Goal: Task Accomplishment & Management: Use online tool/utility

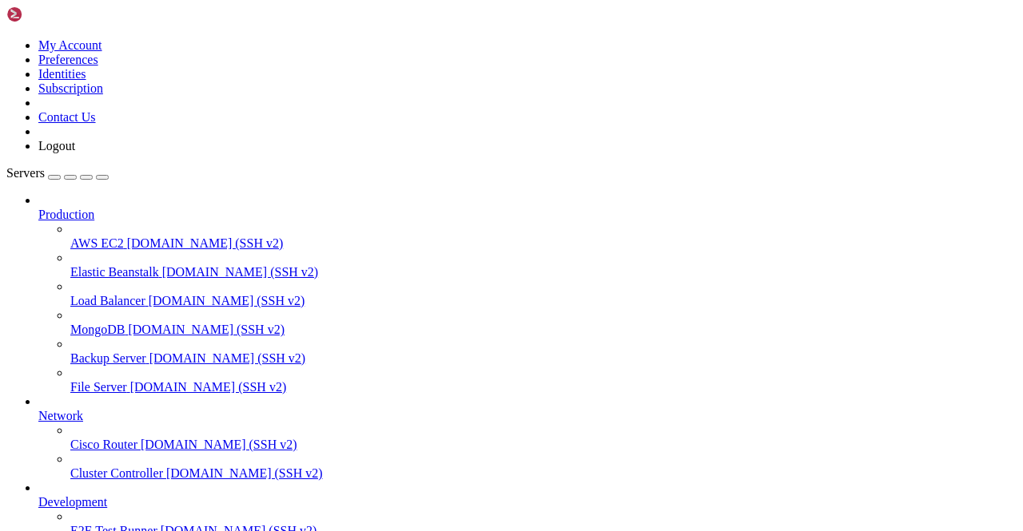
scroll to position [178269, 0]
copy x-row "| 189 | HOT:Wallet187 | None | | None | None |"
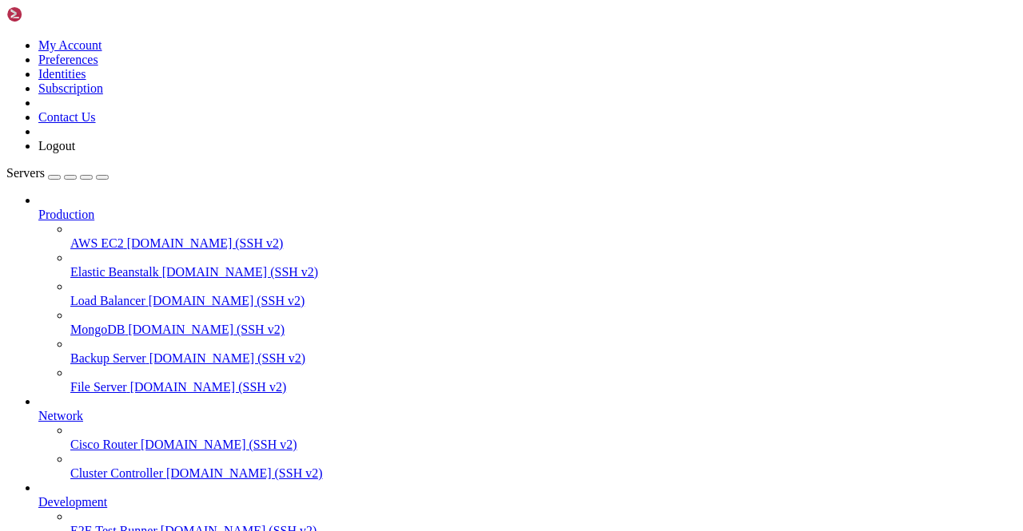
drag, startPoint x: 162, startPoint y: 1327, endPoint x: 405, endPoint y: 1334, distance: 243.0
